Goal: Find specific page/section: Find specific page/section

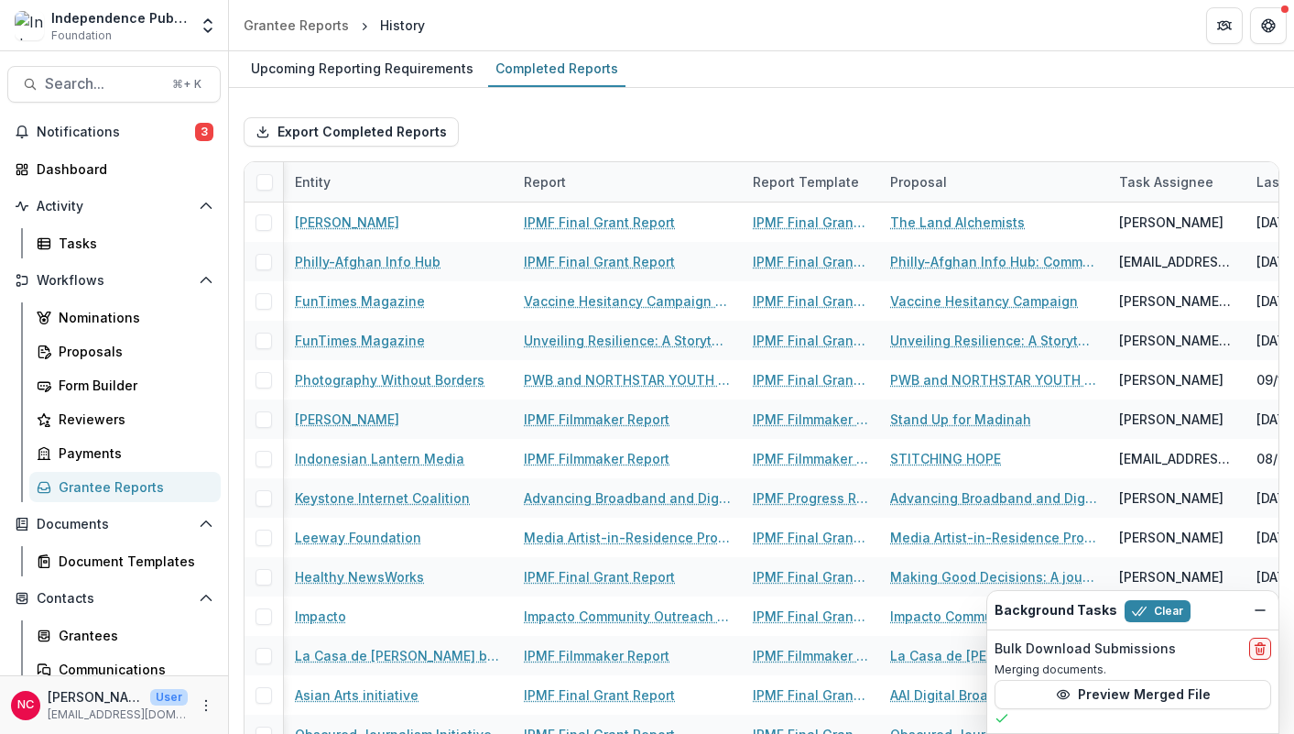
scroll to position [0, 202]
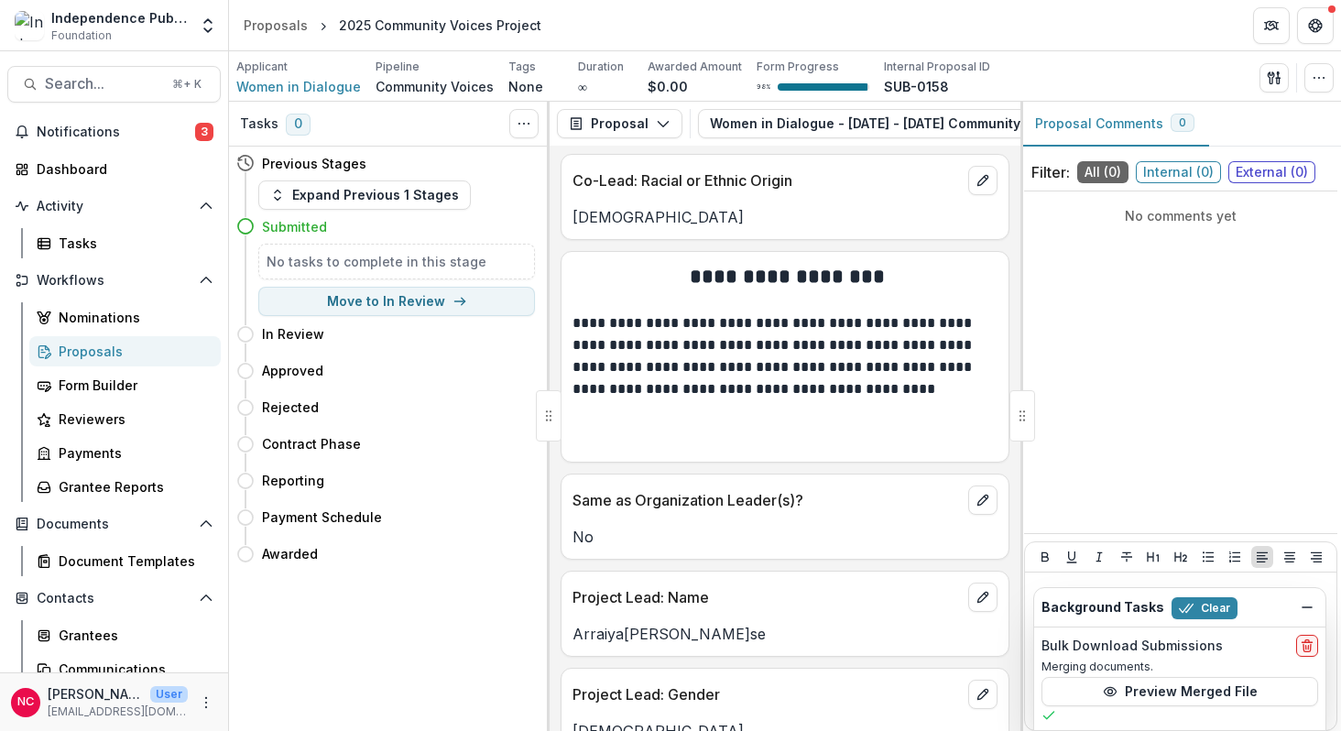
scroll to position [8455, 0]
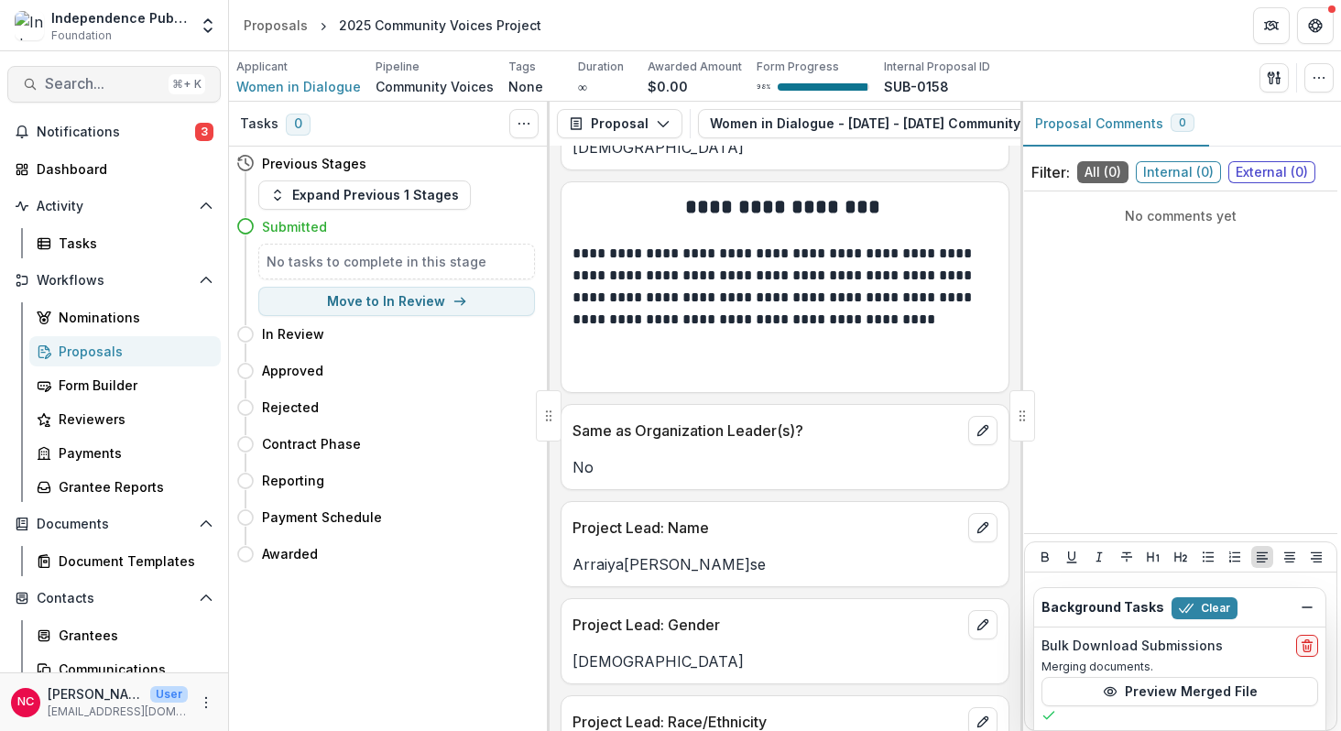
click at [93, 87] on span "Search..." at bounding box center [103, 83] width 116 height 17
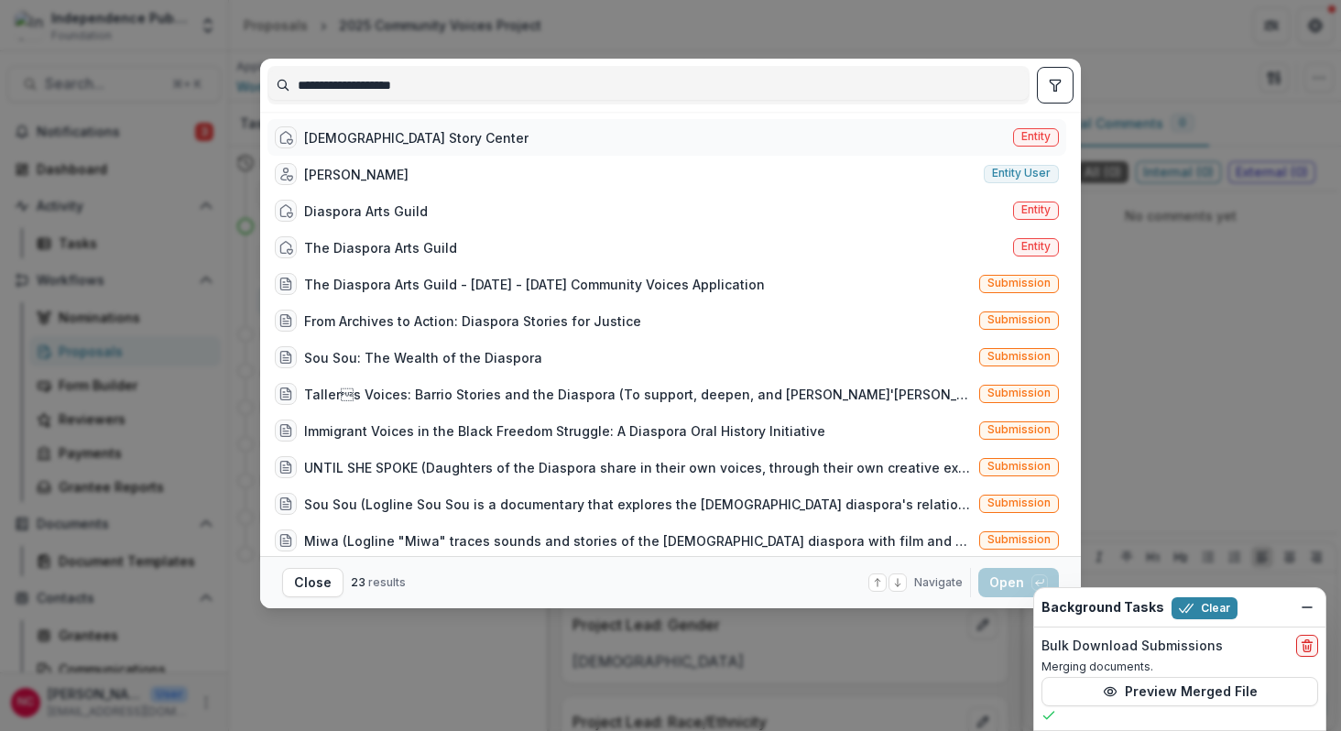
type input "**********"
click at [440, 143] on div "DiosporaDNA Story Center" at bounding box center [416, 137] width 224 height 19
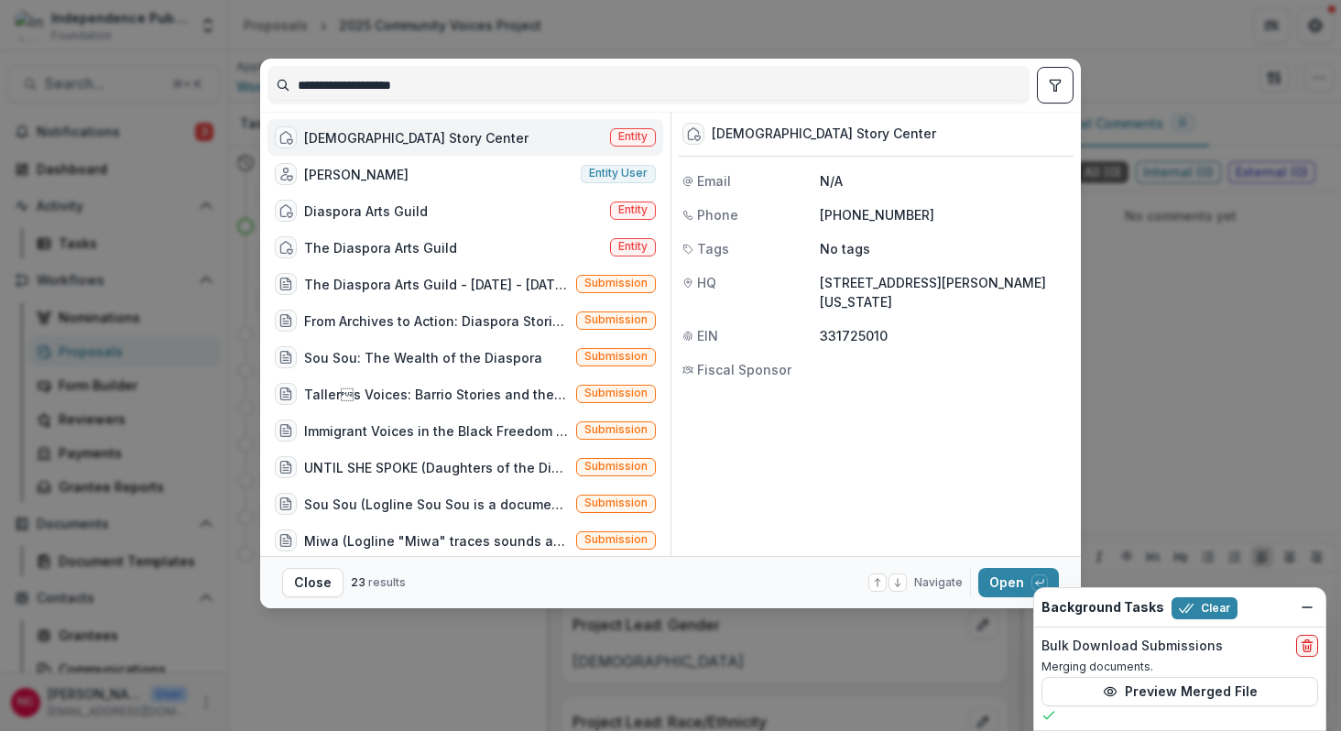
click at [487, 142] on div "DiosporaDNA Story Center Entity" at bounding box center [465, 137] width 396 height 37
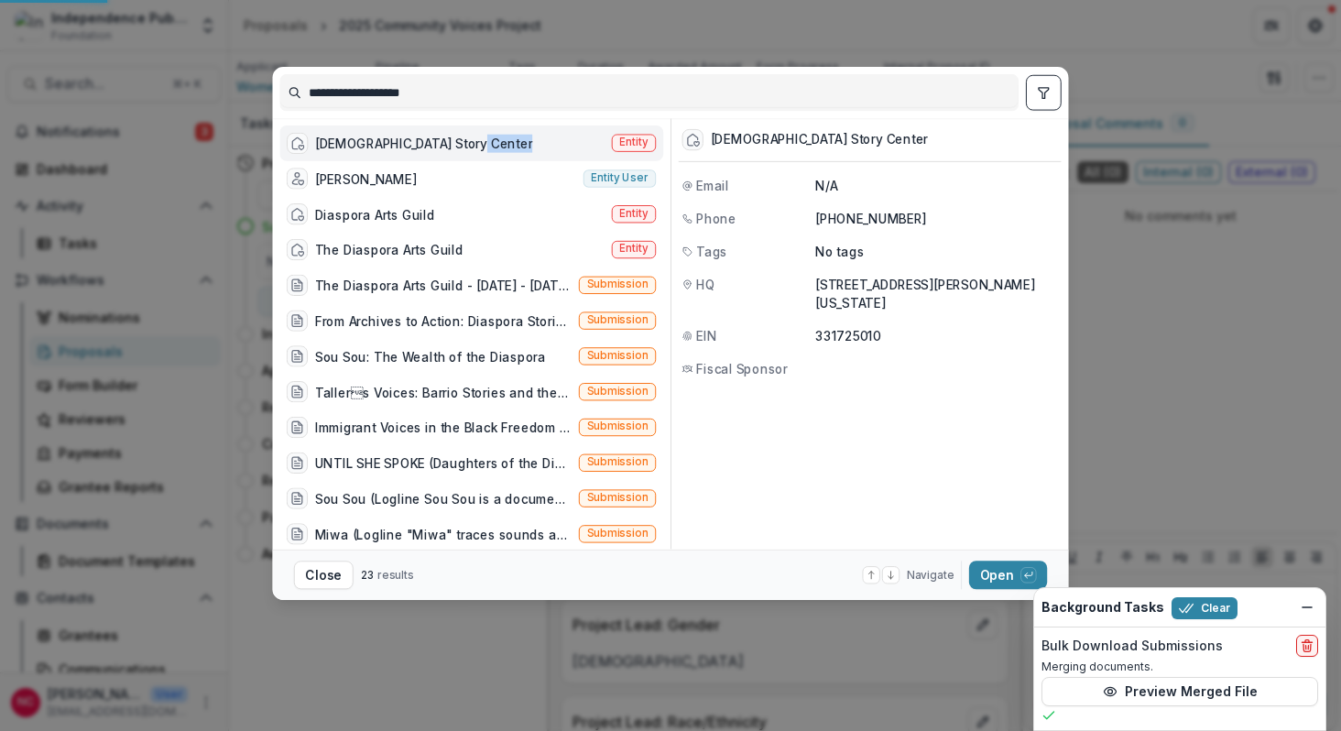
click at [487, 142] on div "DiosporaDNA Story Center Entity" at bounding box center [471, 143] width 384 height 36
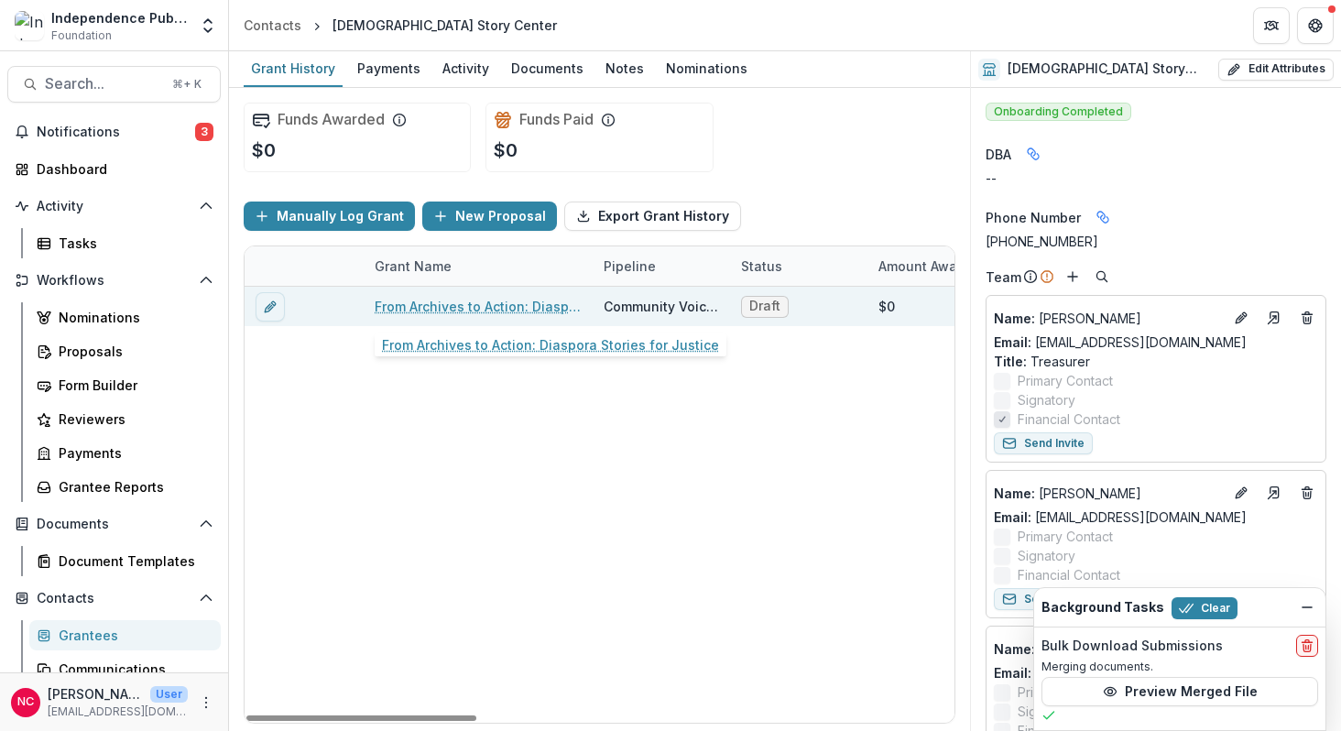
click at [518, 305] on link "From Archives to Action: Diaspora Stories for Justice" at bounding box center [478, 306] width 207 height 19
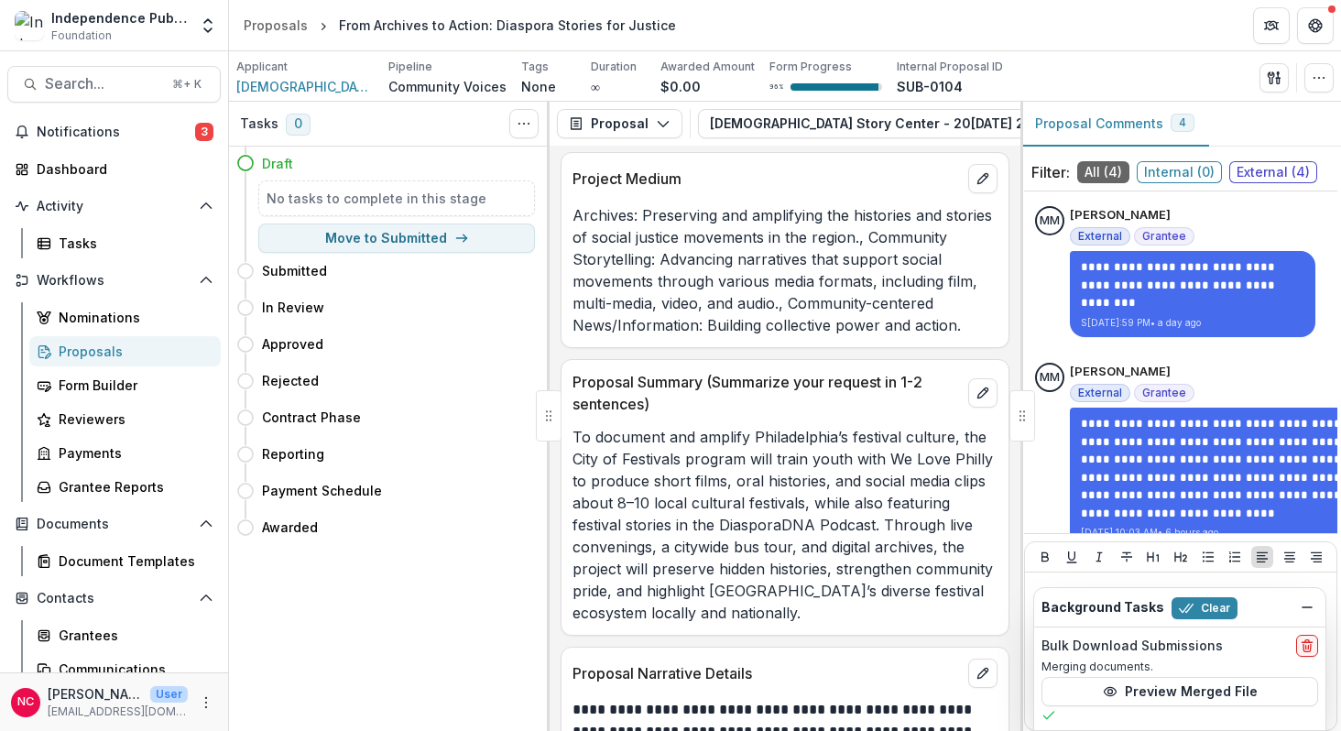
scroll to position [10011, 0]
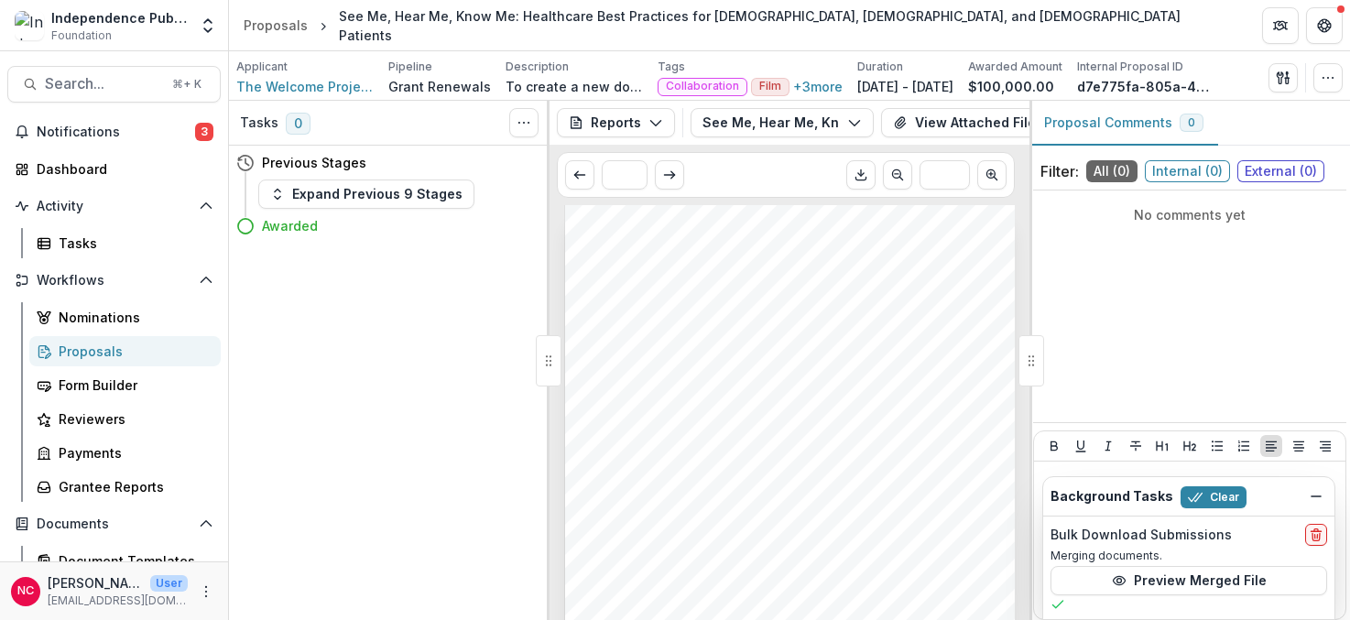
scroll to position [0, 154]
click at [75, 85] on span "Search..." at bounding box center [103, 83] width 116 height 17
type input "*******"
